Goal: Task Accomplishment & Management: Manage account settings

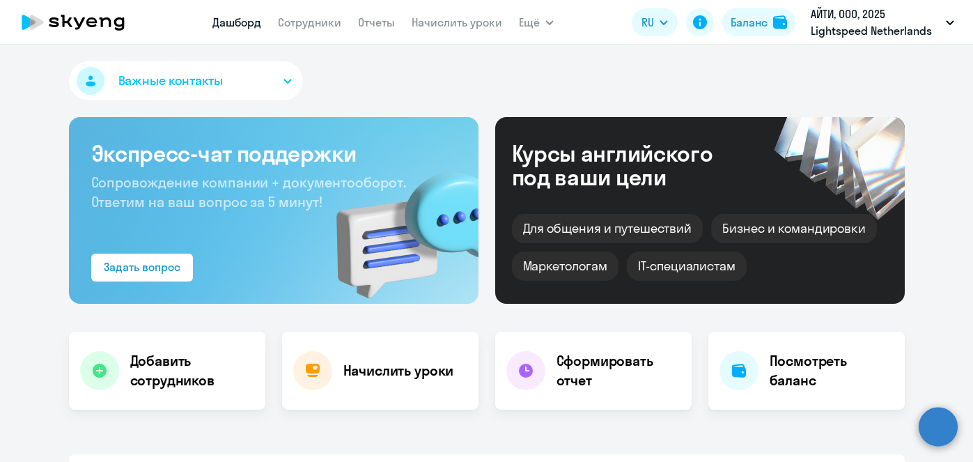
select select "30"
click at [431, 25] on link "Начислить уроки" at bounding box center [456, 22] width 91 height 14
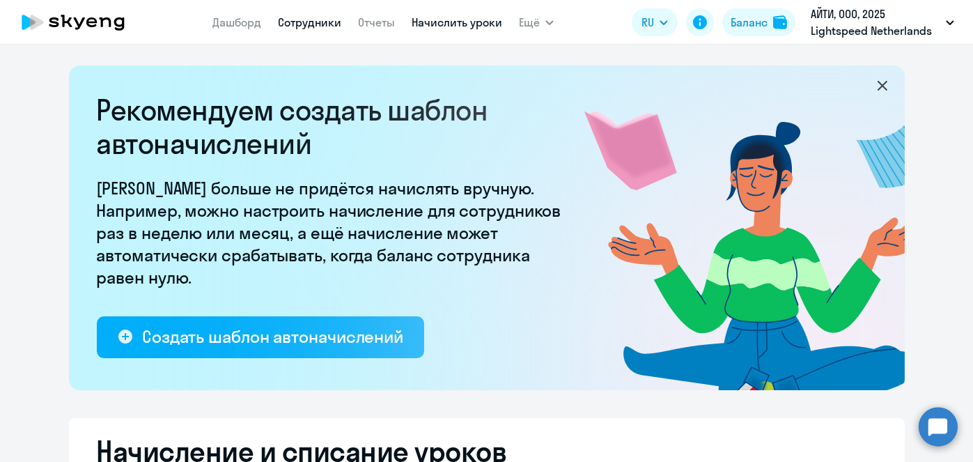
select select "10"
click at [292, 26] on link "Сотрудники" at bounding box center [309, 22] width 63 height 14
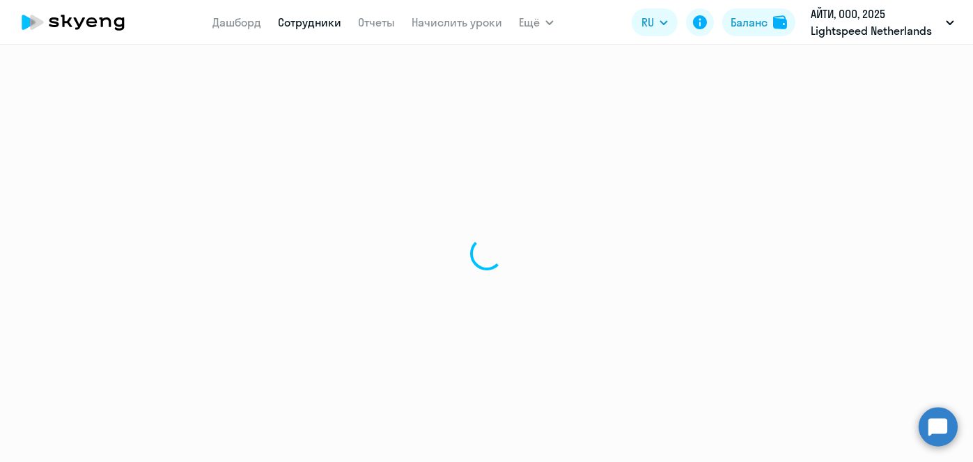
select select "30"
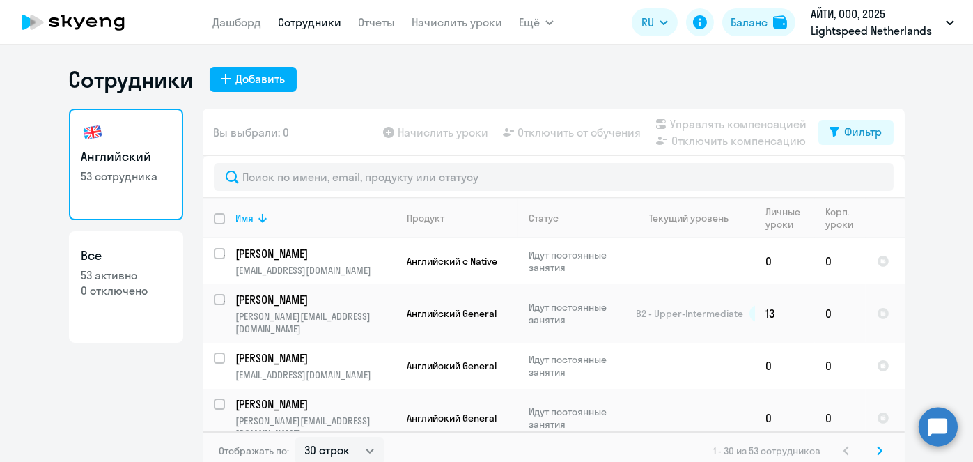
click at [215, 214] on input "deselect all" at bounding box center [228, 227] width 28 height 28
checkbox input "true"
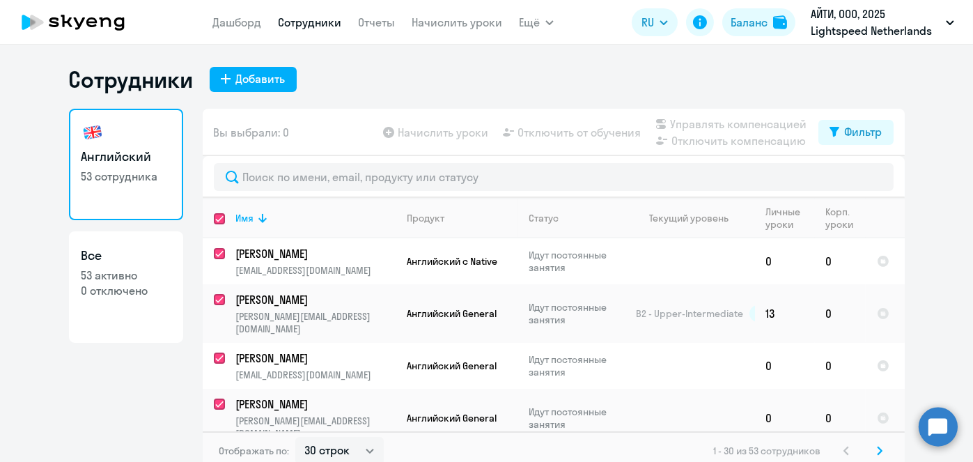
checkbox input "true"
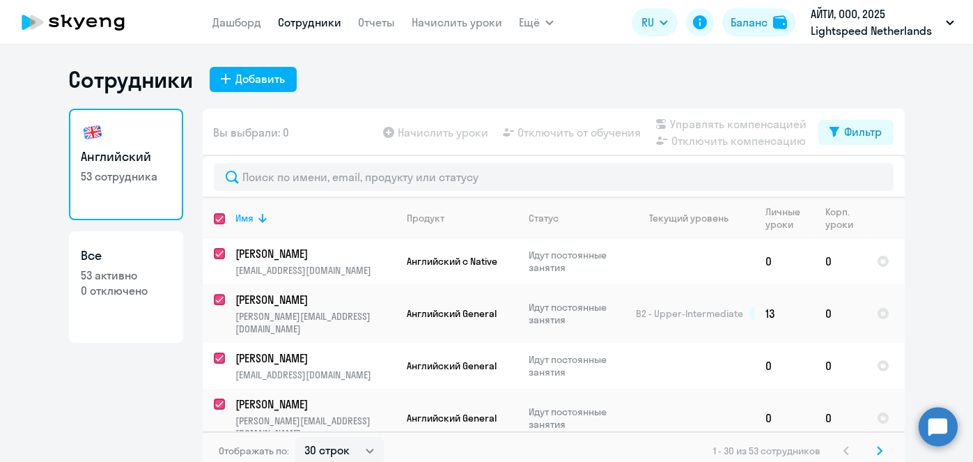
checkbox input "true"
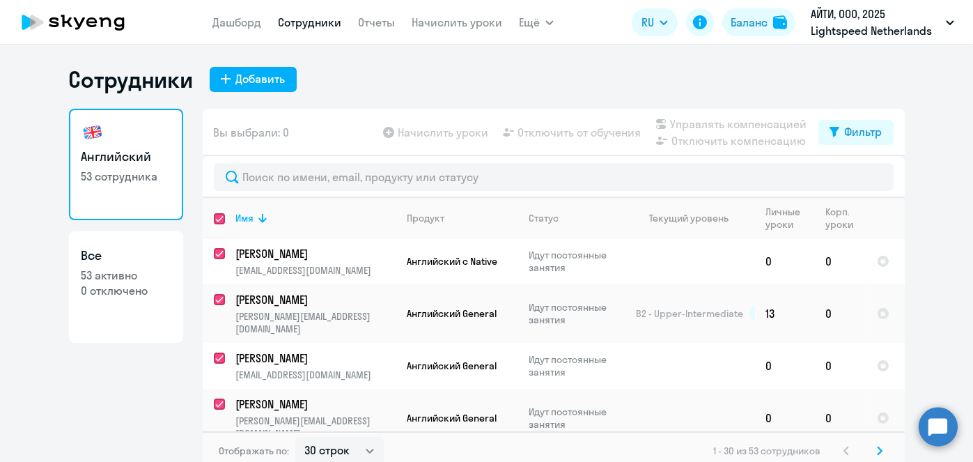
checkbox input "true"
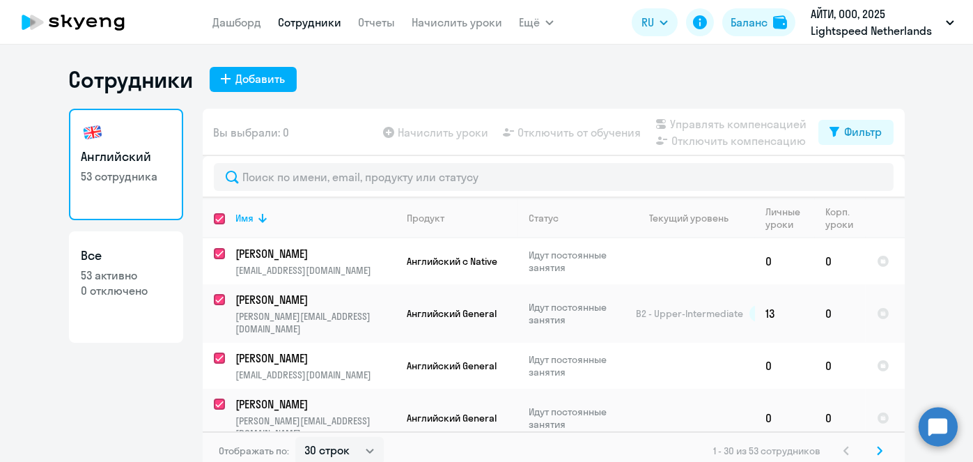
checkbox input "true"
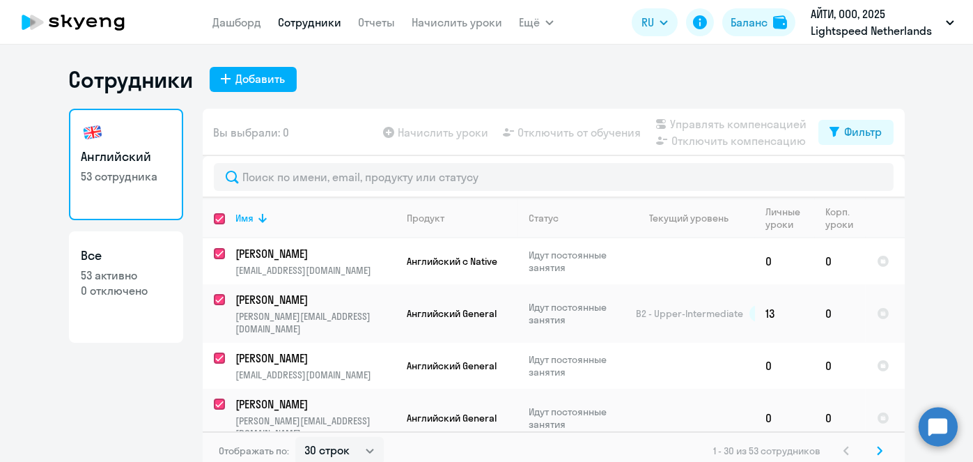
checkbox input "true"
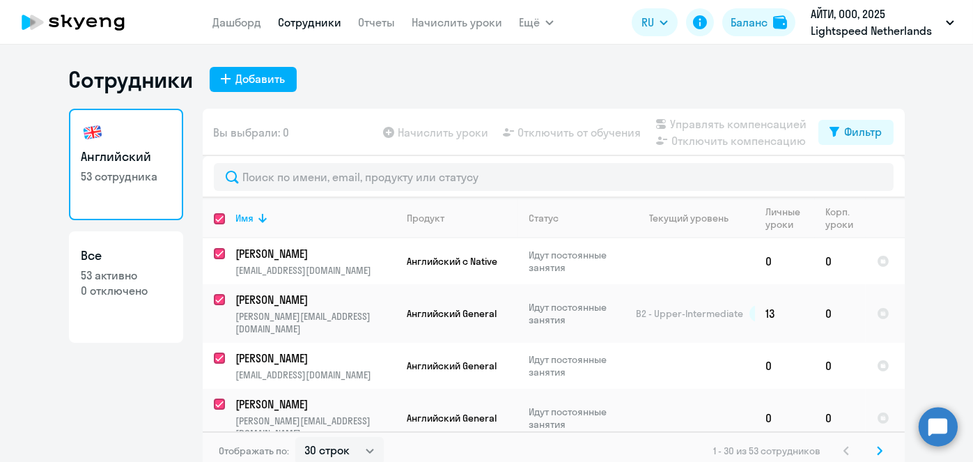
checkbox input "true"
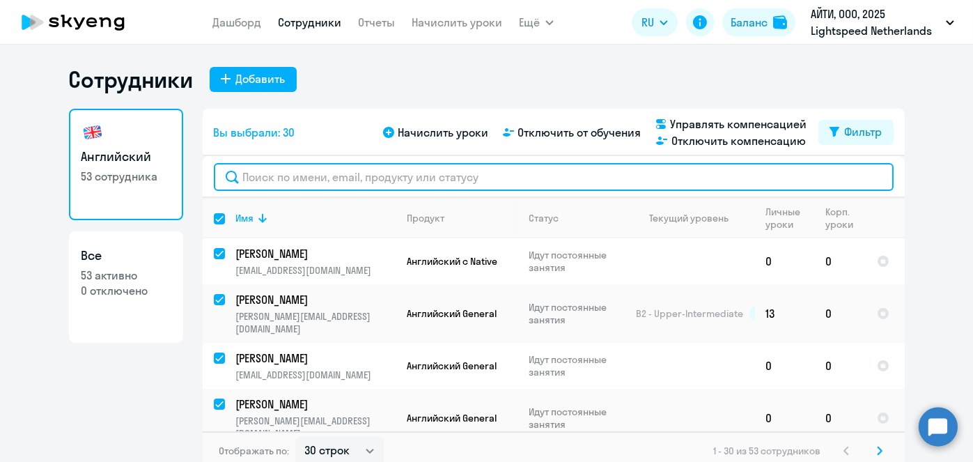
click at [746, 190] on input "text" at bounding box center [554, 177] width 680 height 28
paste input "Лежнина"
type input "Лежнина"
checkbox input "false"
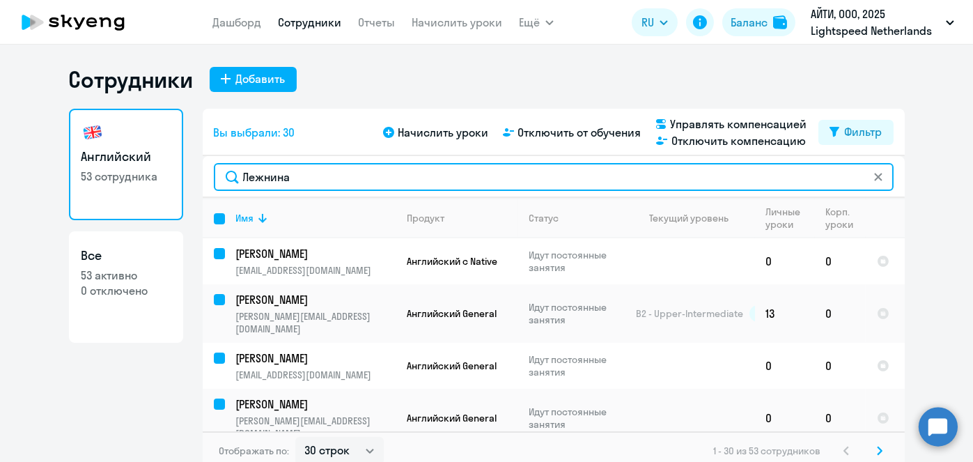
checkbox input "false"
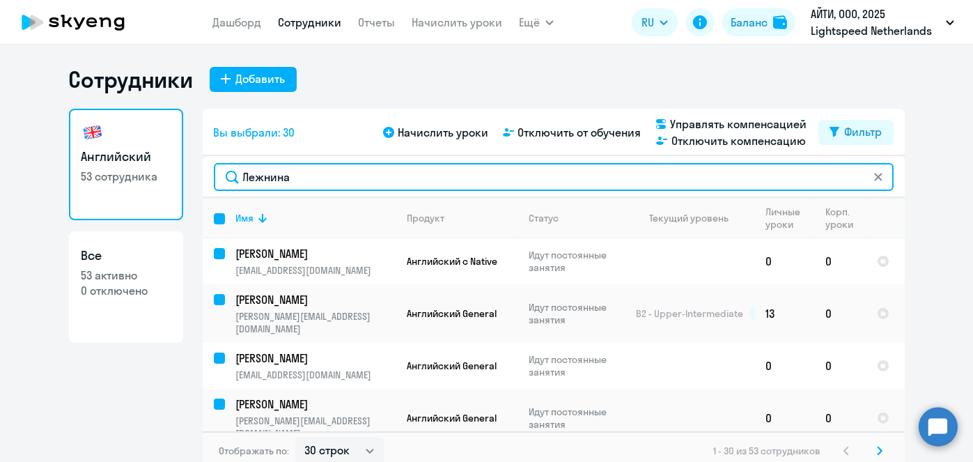
checkbox input "false"
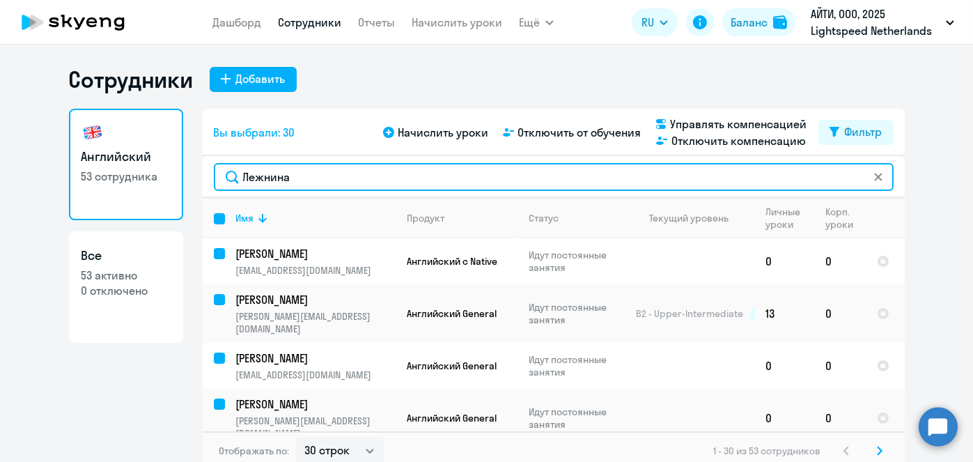
checkbox input "false"
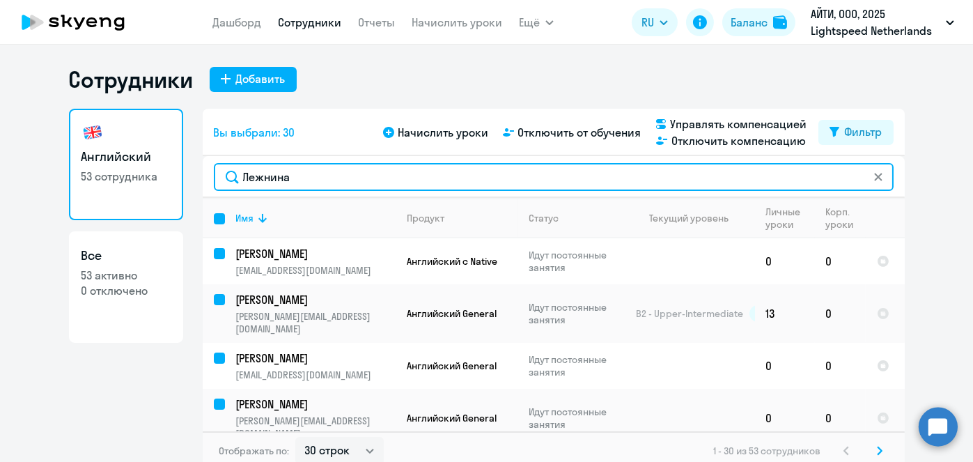
checkbox input "false"
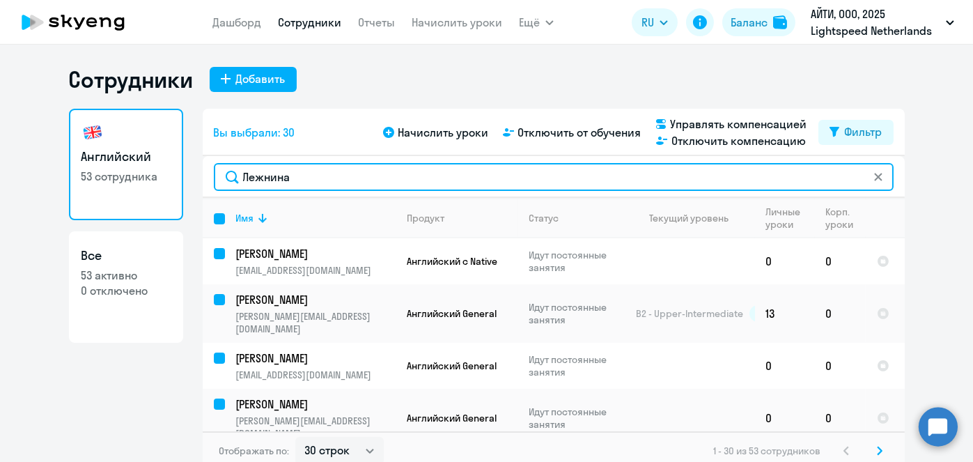
checkbox input "false"
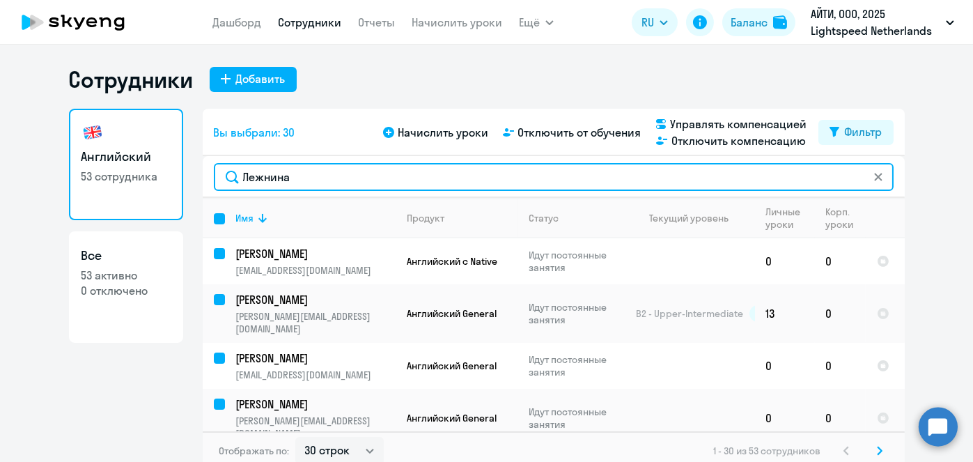
checkbox input "false"
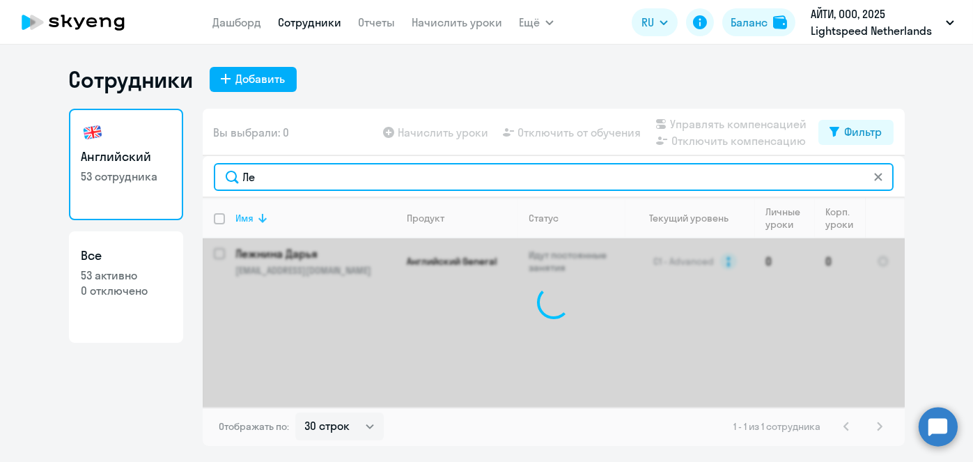
type input "Л"
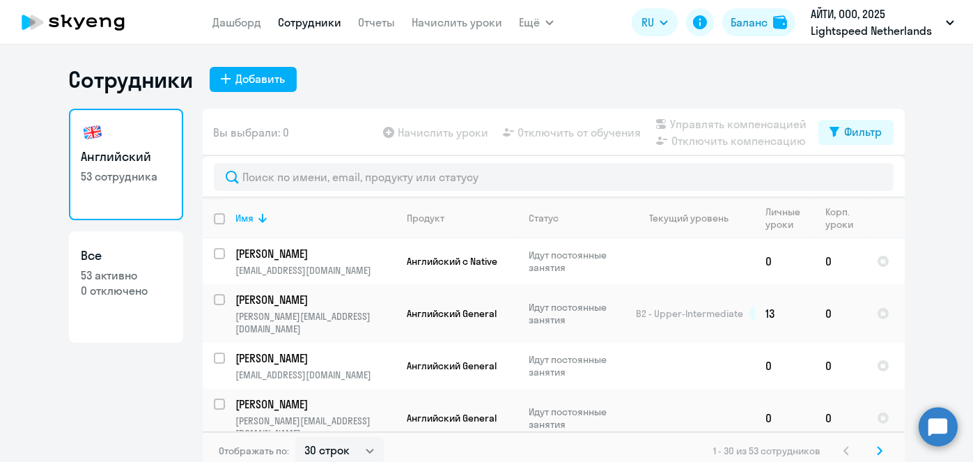
click at [218, 217] on input "deselect all" at bounding box center [228, 227] width 28 height 28
checkbox input "true"
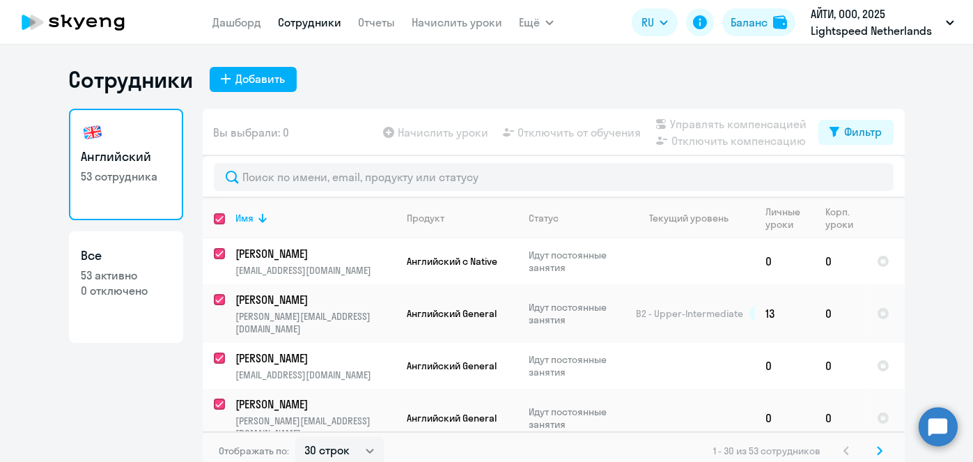
checkbox input "true"
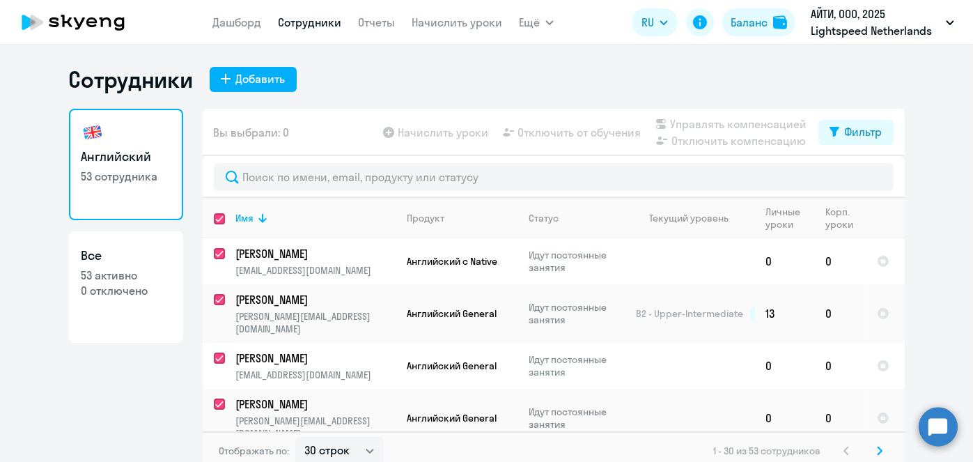
checkbox input "true"
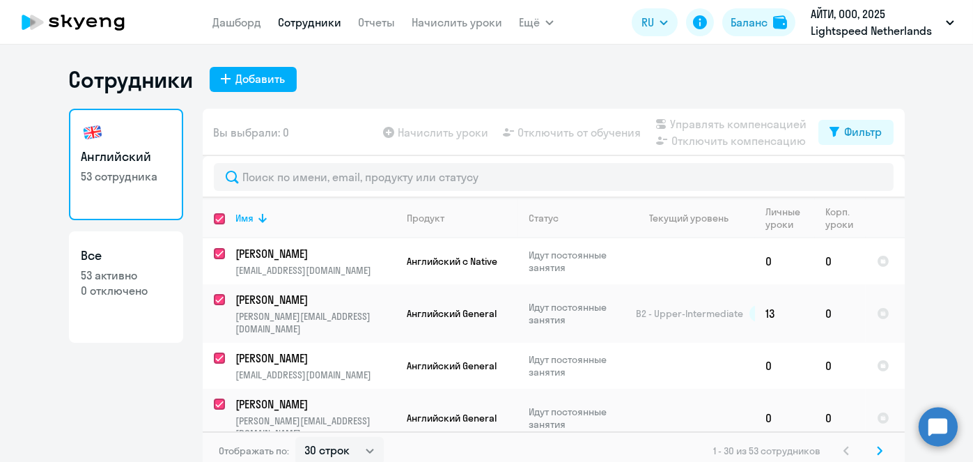
checkbox input "true"
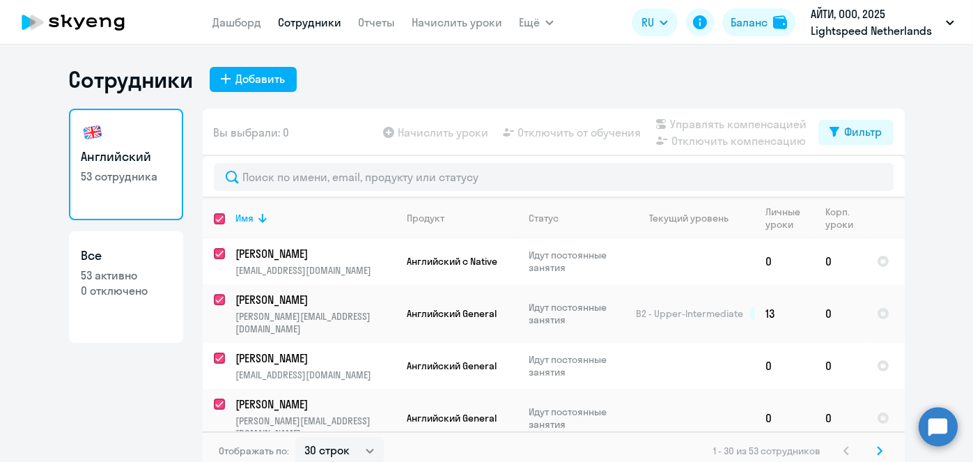
checkbox input "true"
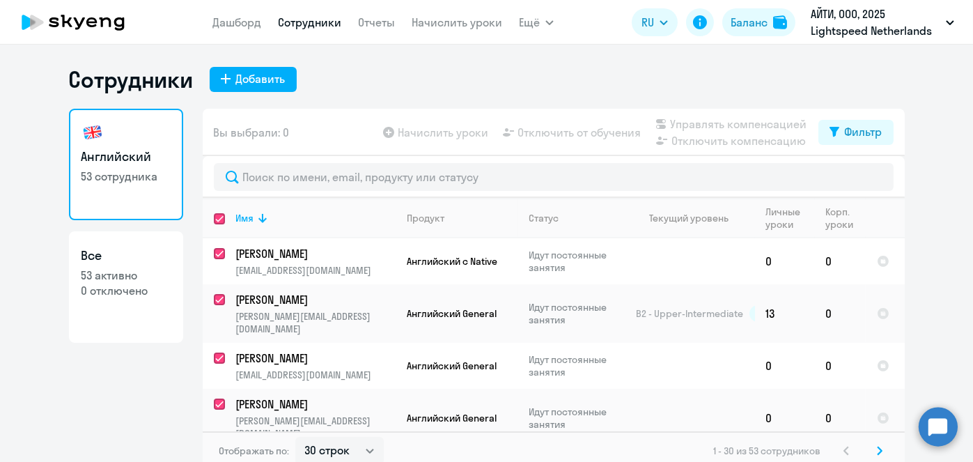
checkbox input "true"
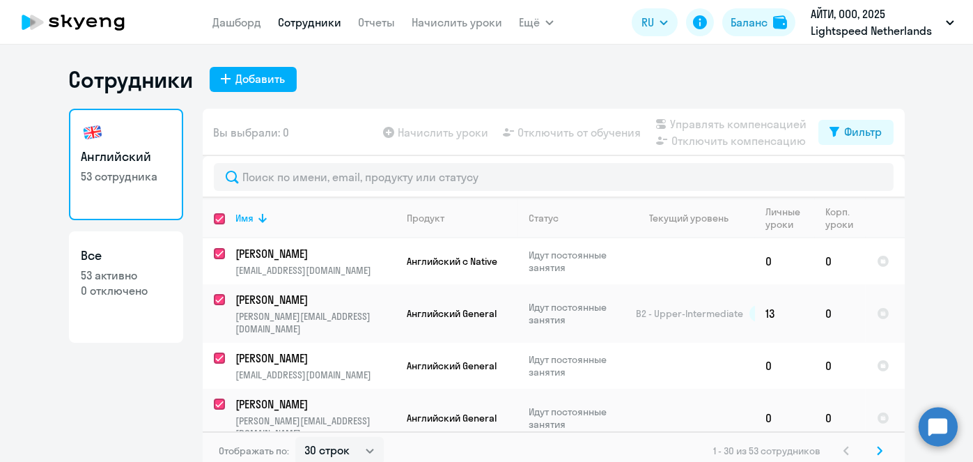
checkbox input "true"
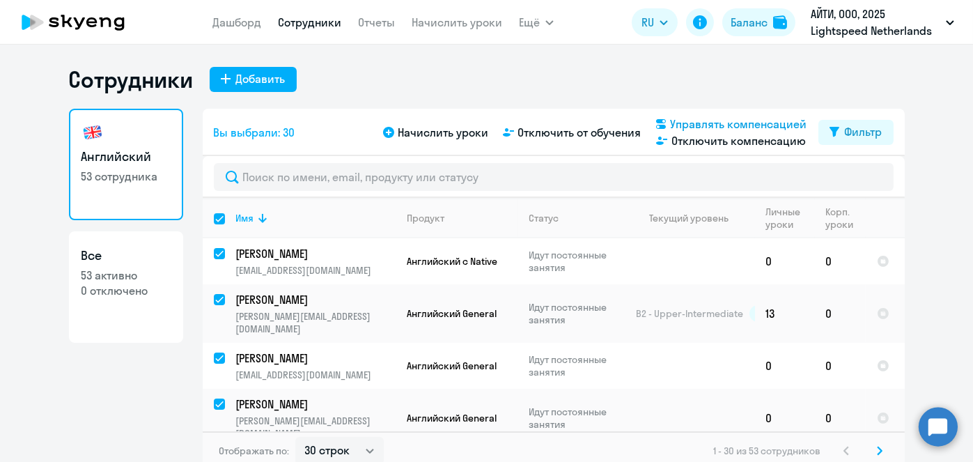
click at [696, 121] on span "Управлять компенсацией" at bounding box center [738, 124] width 136 height 17
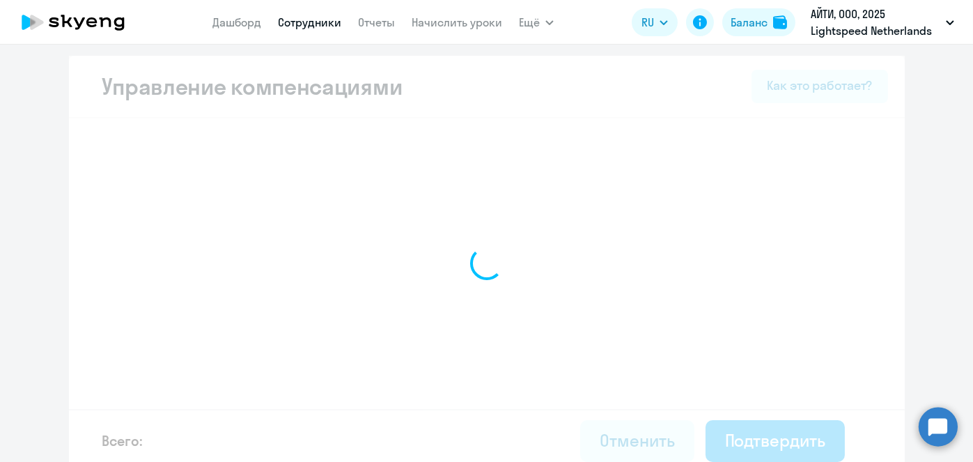
select select "MONTHLY"
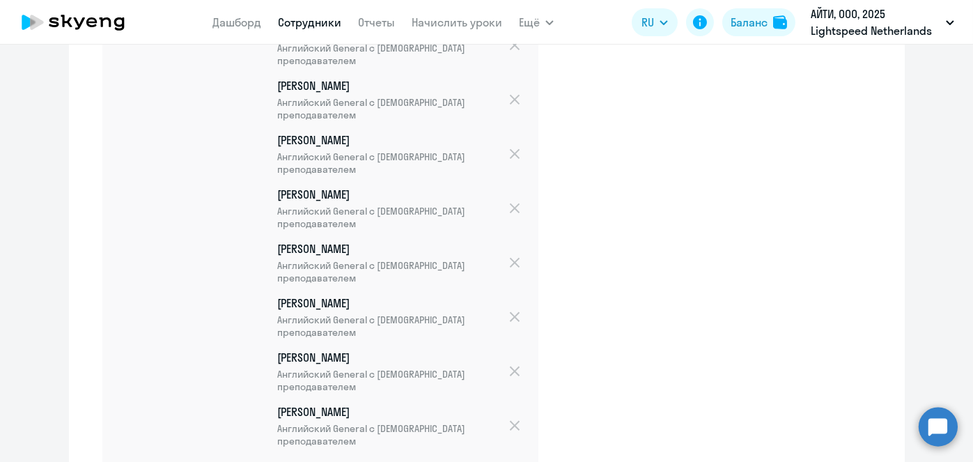
scroll to position [1799, 0]
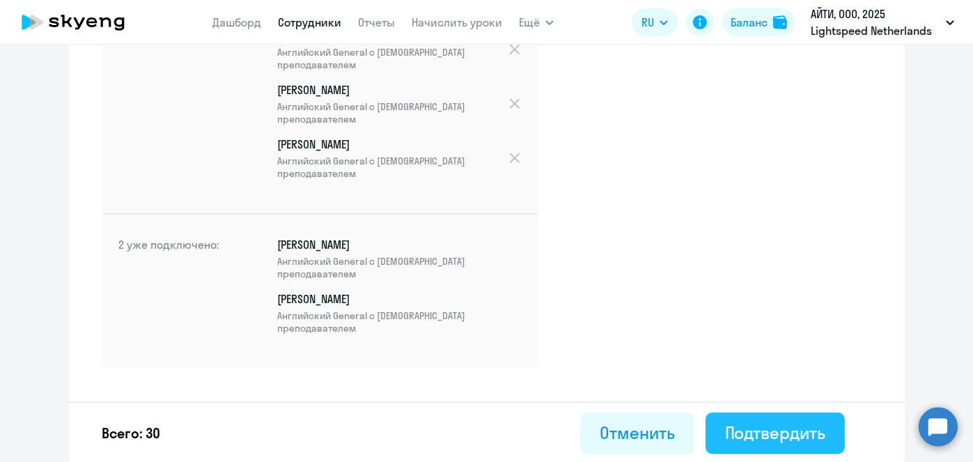
click at [778, 439] on div "Подтвердить" at bounding box center [775, 432] width 100 height 22
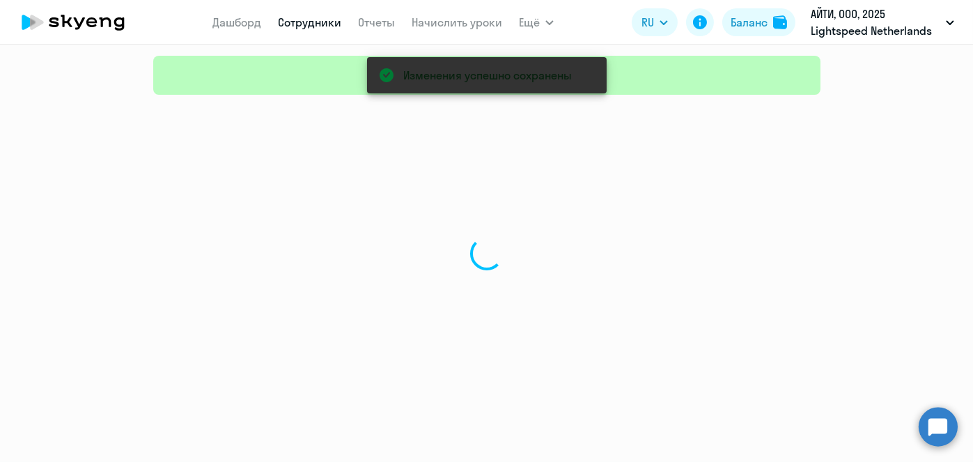
select select "30"
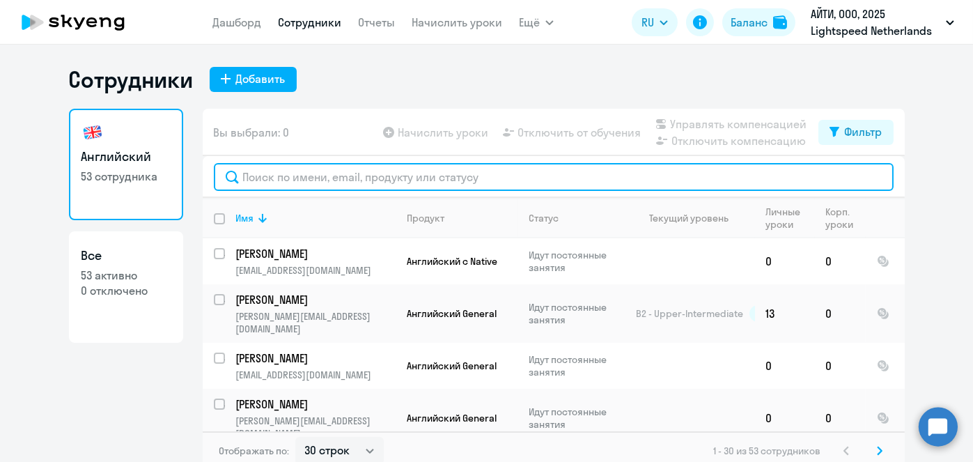
click at [564, 183] on input "text" at bounding box center [554, 177] width 680 height 28
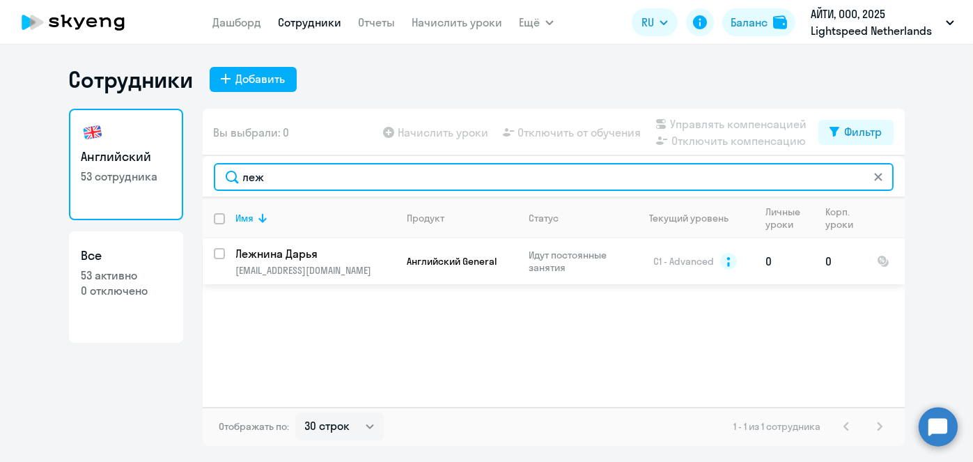
type input "леж"
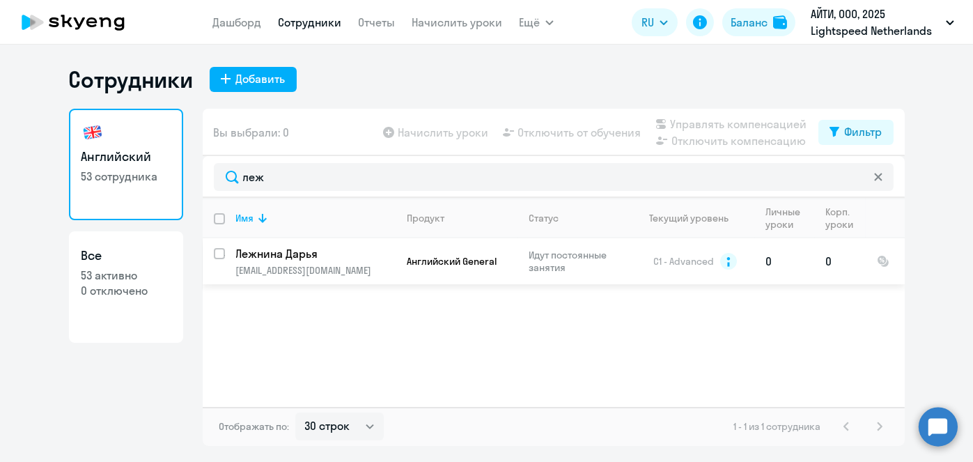
click at [219, 253] on input "select row 10897549" at bounding box center [228, 262] width 28 height 28
checkbox input "true"
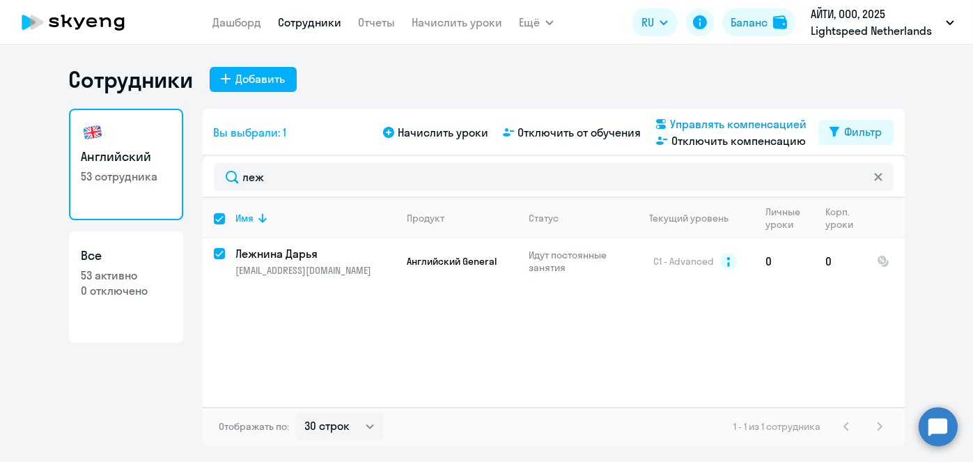
click at [738, 124] on span "Управлять компенсацией" at bounding box center [738, 124] width 136 height 17
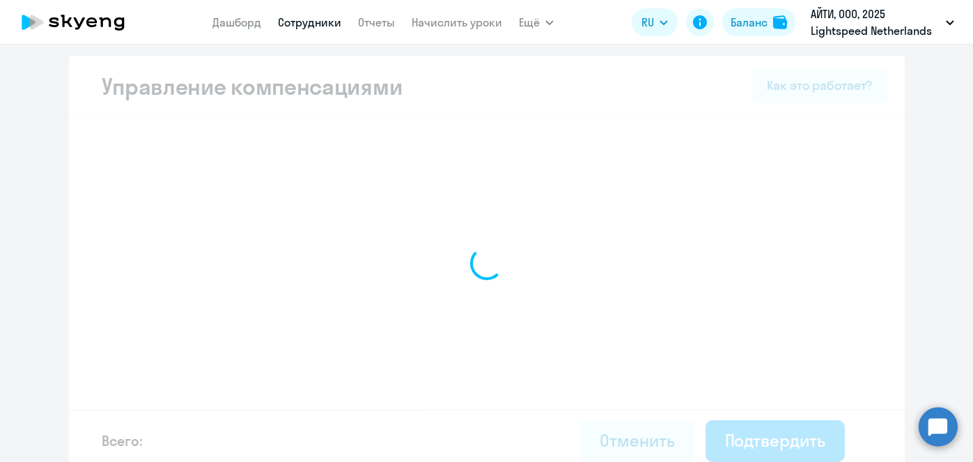
select select "MONTHLY"
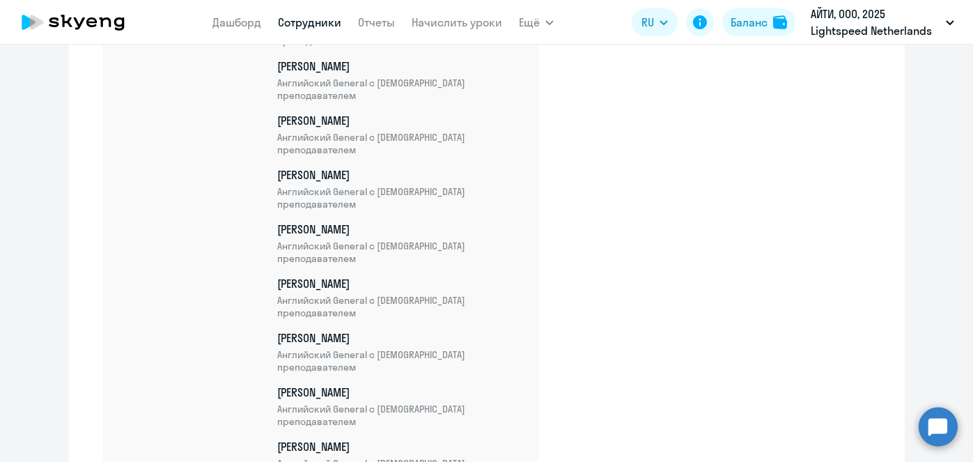
scroll to position [1799, 0]
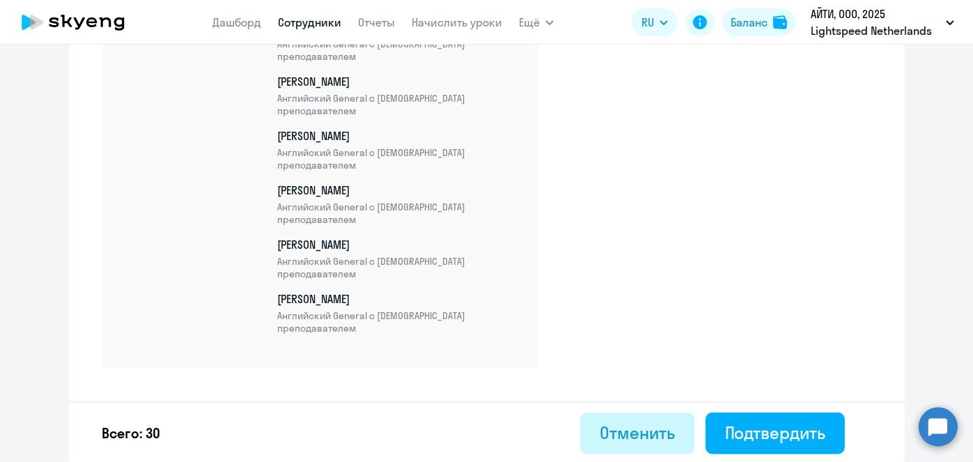
click at [626, 439] on div "Отменить" at bounding box center [636, 432] width 74 height 22
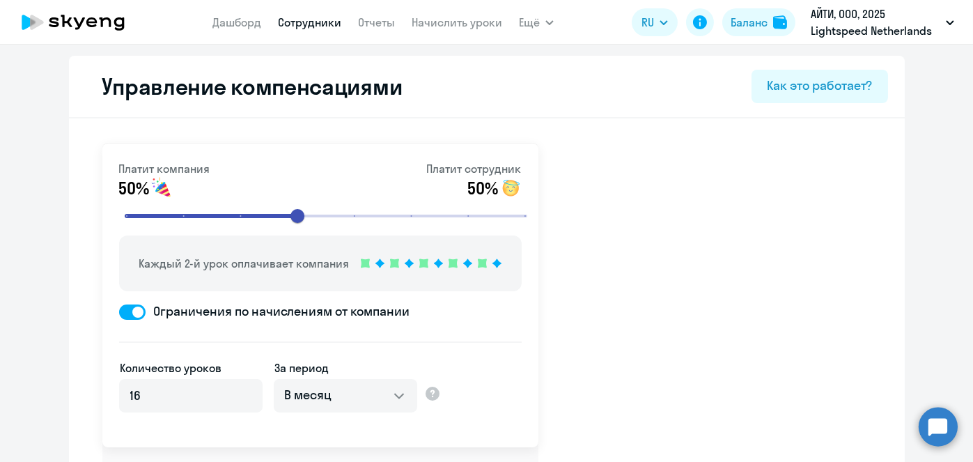
select select "30"
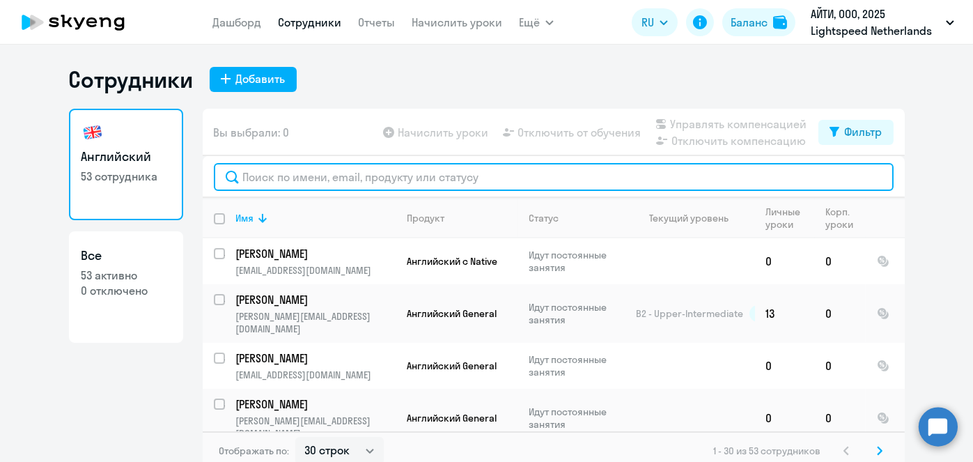
click at [408, 173] on input "text" at bounding box center [554, 177] width 680 height 28
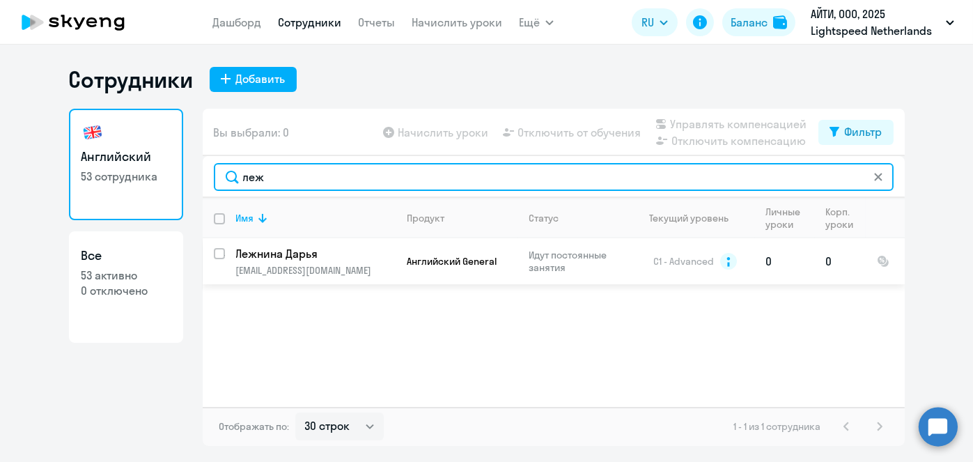
type input "леж"
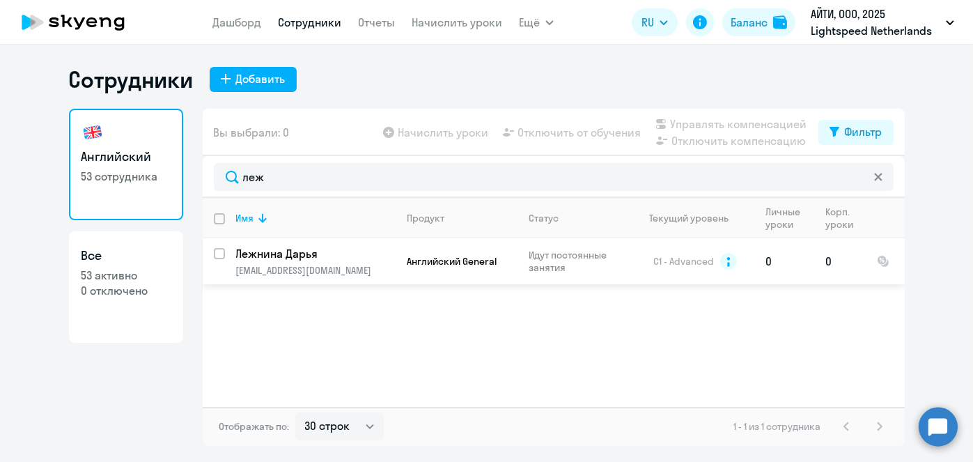
click at [221, 253] on input "select row 10897549" at bounding box center [228, 262] width 28 height 28
checkbox input "true"
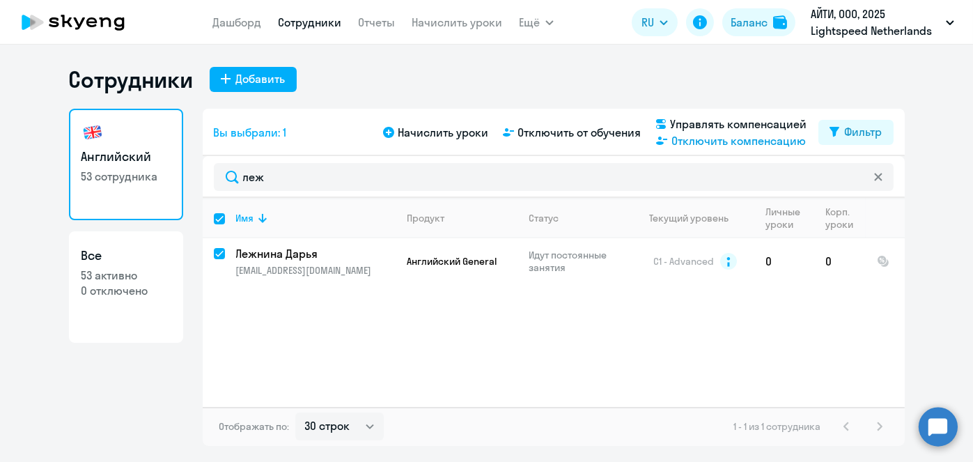
click at [696, 143] on span "Отключить компенсацию" at bounding box center [738, 140] width 134 height 17
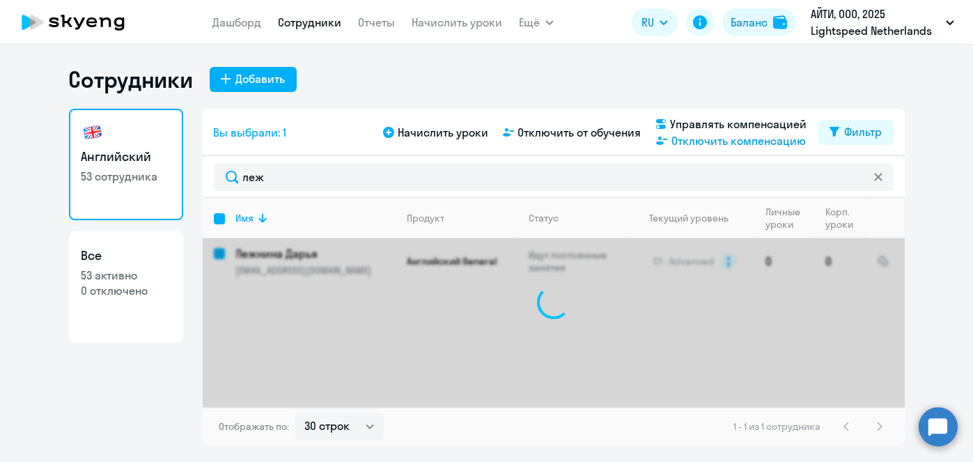
checkbox input "false"
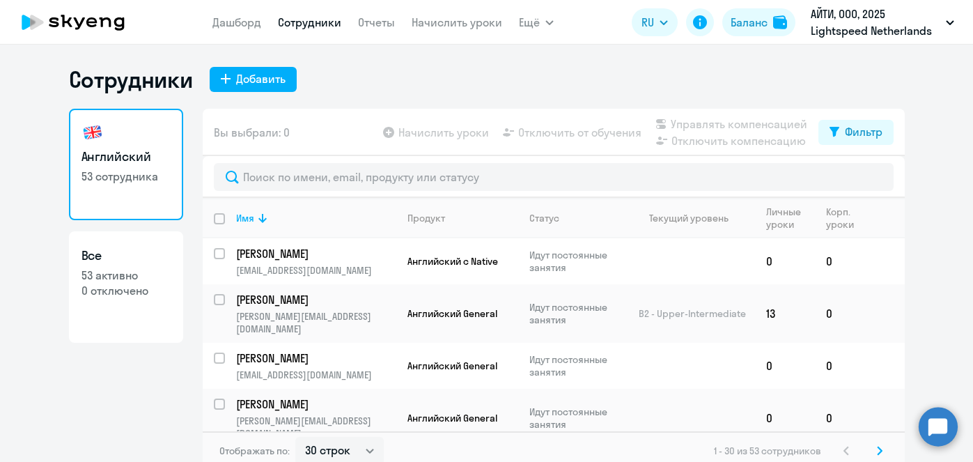
select select "30"
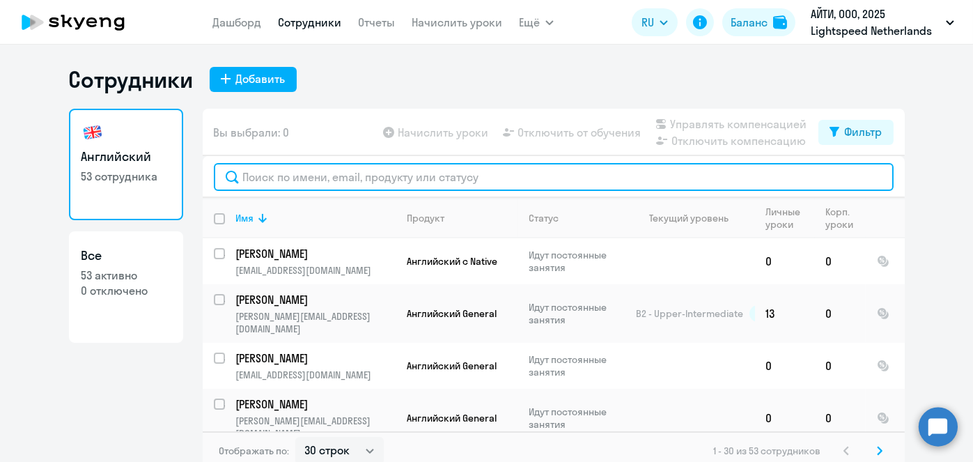
click at [455, 189] on input "text" at bounding box center [554, 177] width 680 height 28
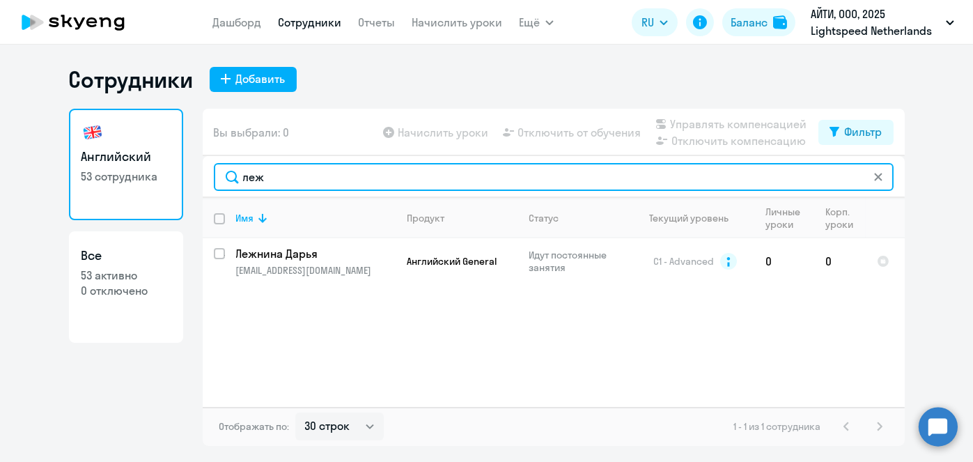
type input "леж"
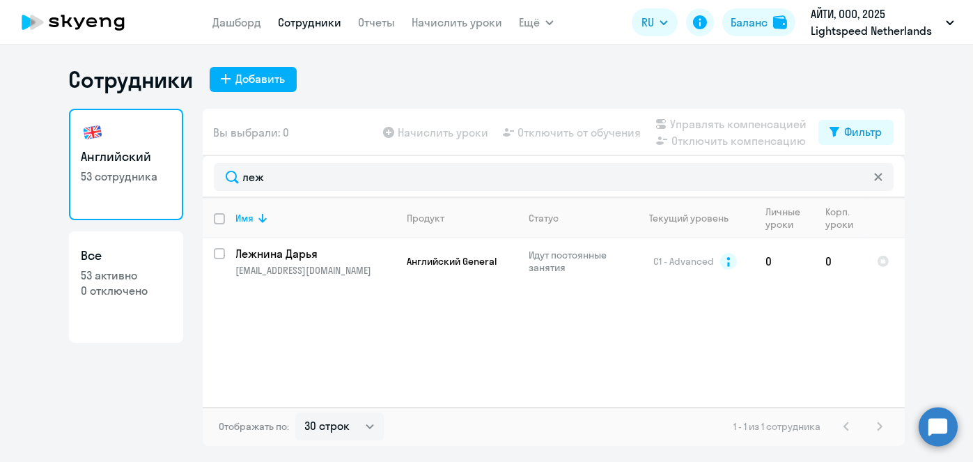
click at [297, 29] on app-menu-item-link "Сотрудники" at bounding box center [309, 22] width 63 height 17
click at [295, 24] on link "Сотрудники" at bounding box center [309, 22] width 63 height 14
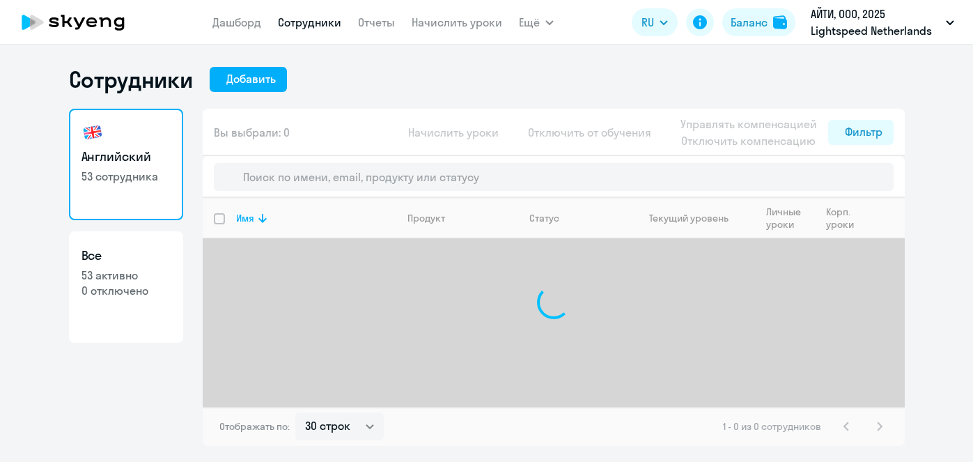
select select "30"
